Goal: Information Seeking & Learning: Check status

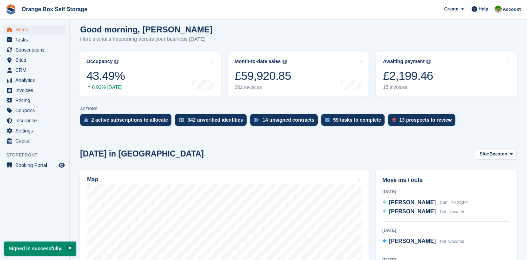
scroll to position [105, 0]
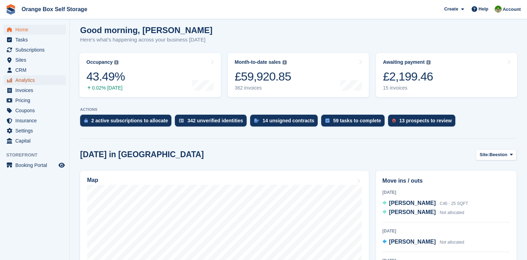
click at [36, 82] on span "Analytics" at bounding box center [36, 80] width 42 height 10
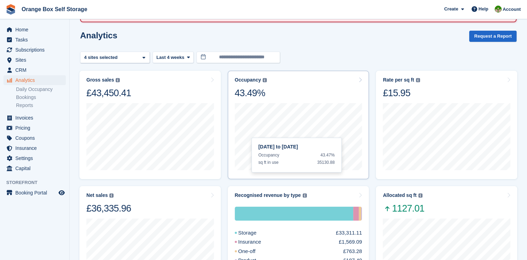
scroll to position [35, 0]
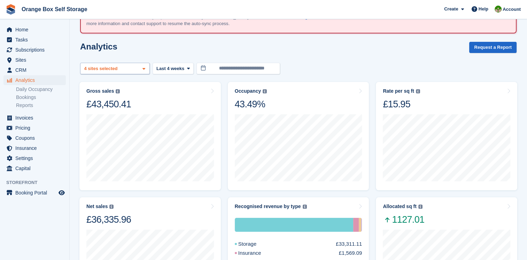
click at [137, 71] on div "Beeston 2 sites selected 3 sites selected 4 sites selected" at bounding box center [115, 68] width 70 height 11
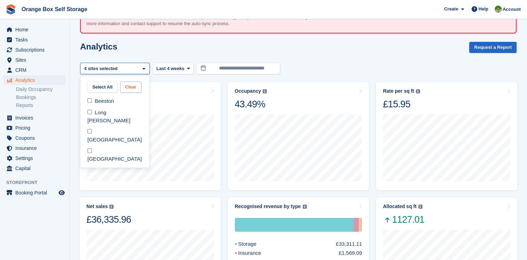
click at [136, 86] on button "Clear" at bounding box center [130, 87] width 21 height 11
click at [146, 70] on div at bounding box center [115, 68] width 70 height 11
click at [93, 126] on div "[GEOGRAPHIC_DATA]" at bounding box center [114, 135] width 63 height 19
select select "****"
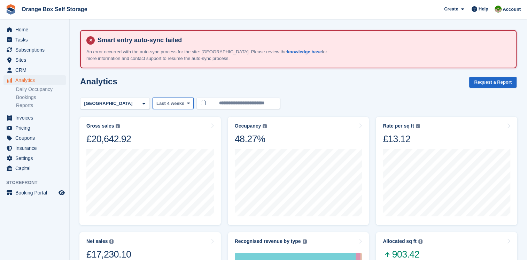
click at [187, 105] on span at bounding box center [188, 103] width 6 height 6
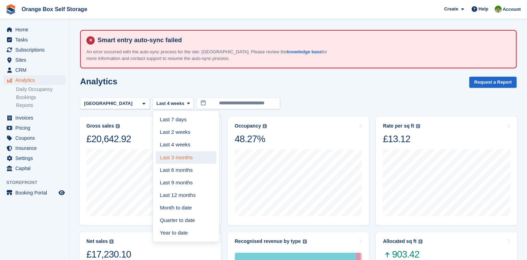
click at [185, 156] on link "Last 3 months" at bounding box center [186, 157] width 61 height 13
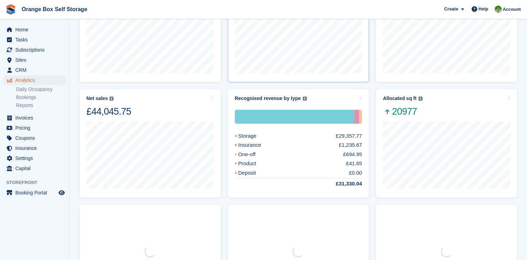
scroll to position [174, 0]
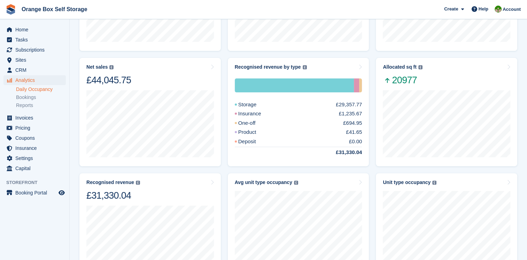
click at [41, 90] on link "Daily Occupancy" at bounding box center [41, 89] width 50 height 7
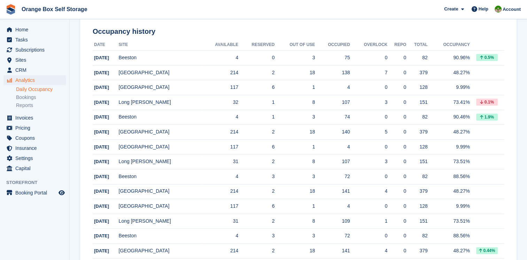
scroll to position [209, 0]
